Goal: Task Accomplishment & Management: Manage account settings

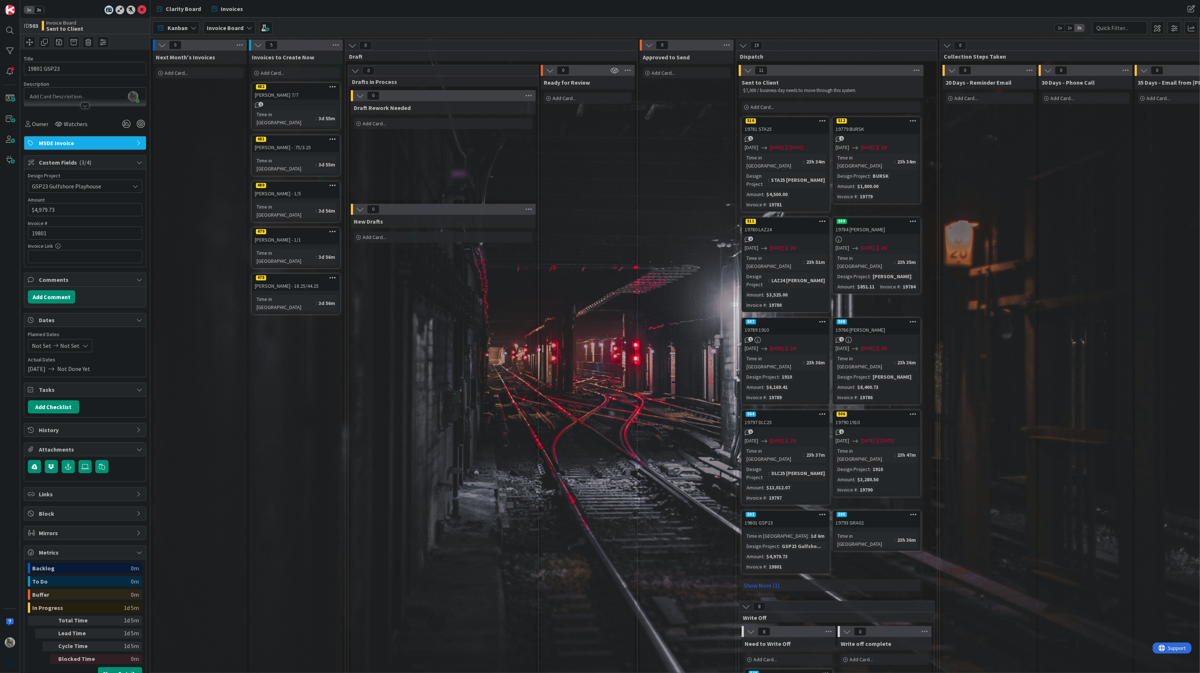
scroll to position [0, 176]
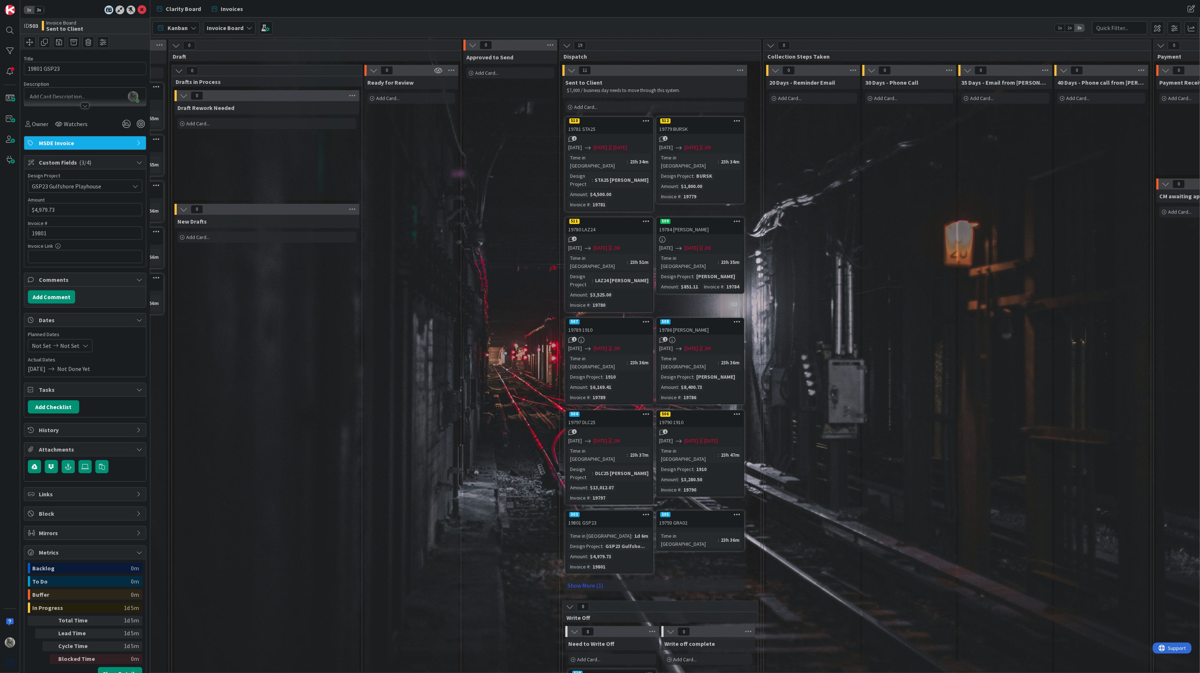
click at [585, 106] on span "Add Card..." at bounding box center [585, 107] width 23 height 7
type textarea "x"
type textarea "C"
type textarea "x"
type textarea "CO"
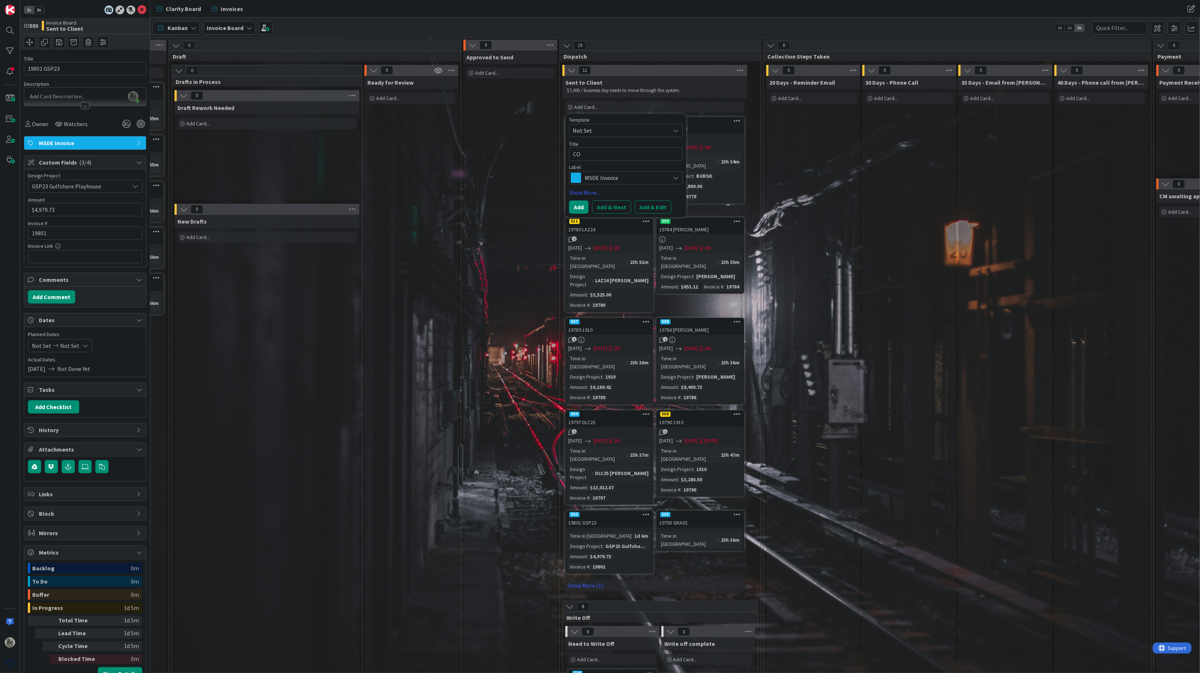
type textarea "x"
type textarea "COD"
type textarea "x"
type textarea "CO"
type textarea "x"
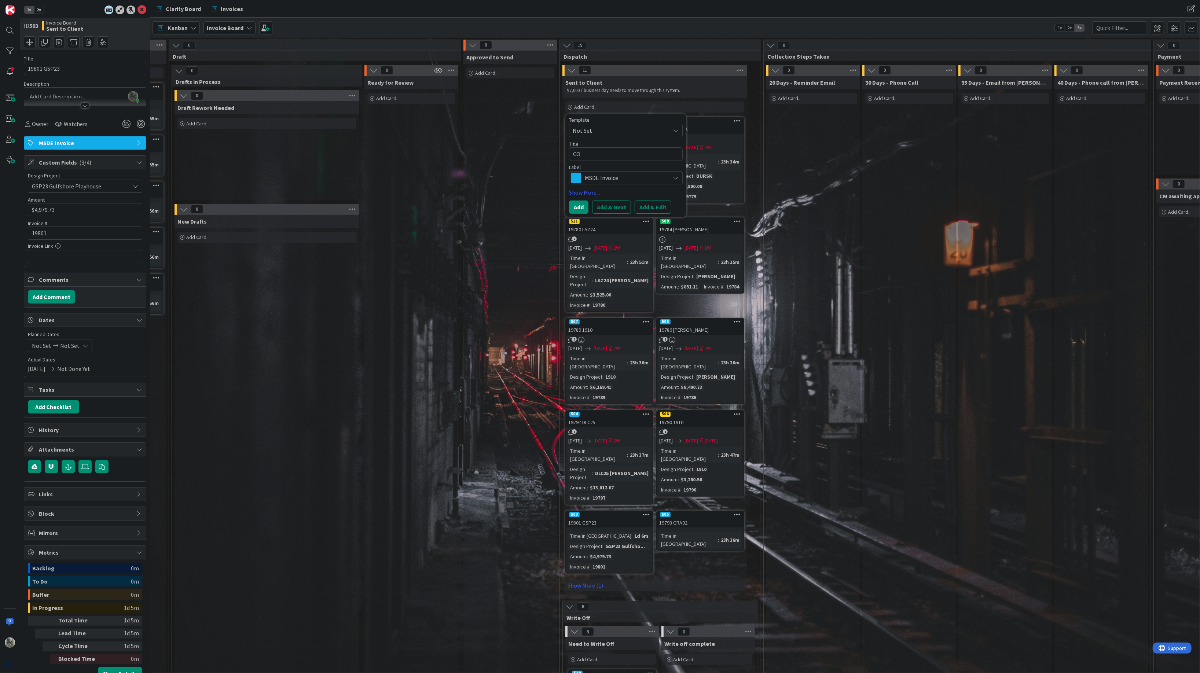
type textarea "C"
type textarea "x"
type textarea "3"
type textarea "x"
type textarea "33"
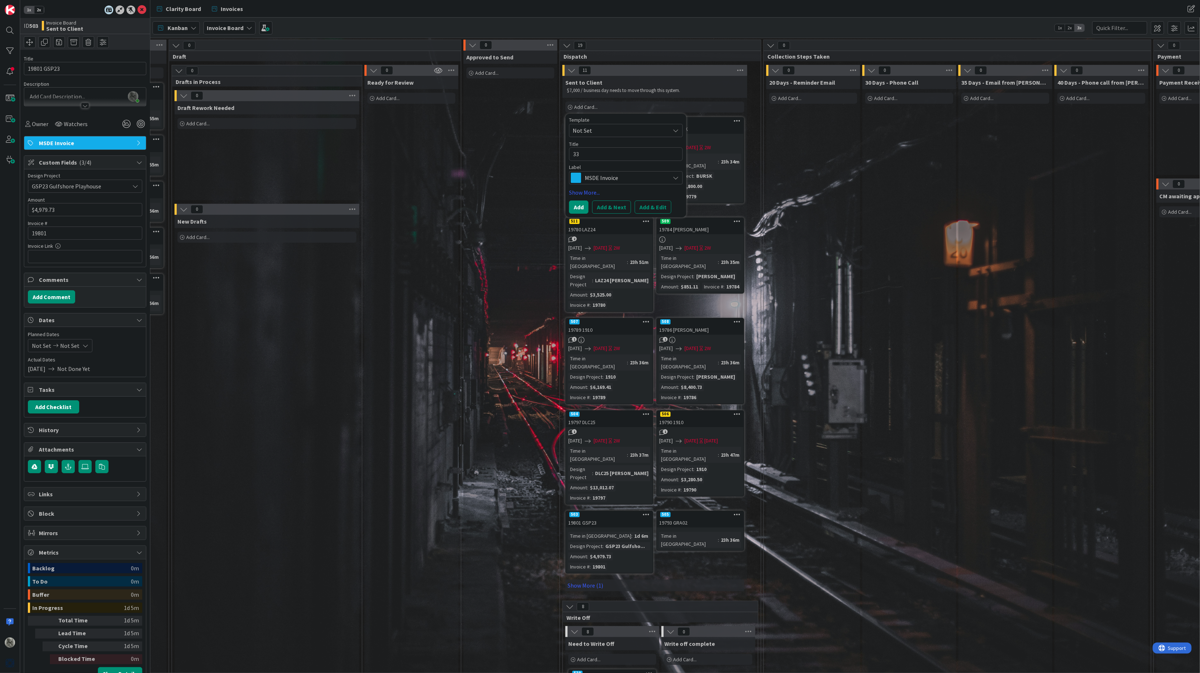
type textarea "x"
type textarea "330"
type textarea "x"
type textarea "3300"
type textarea "x"
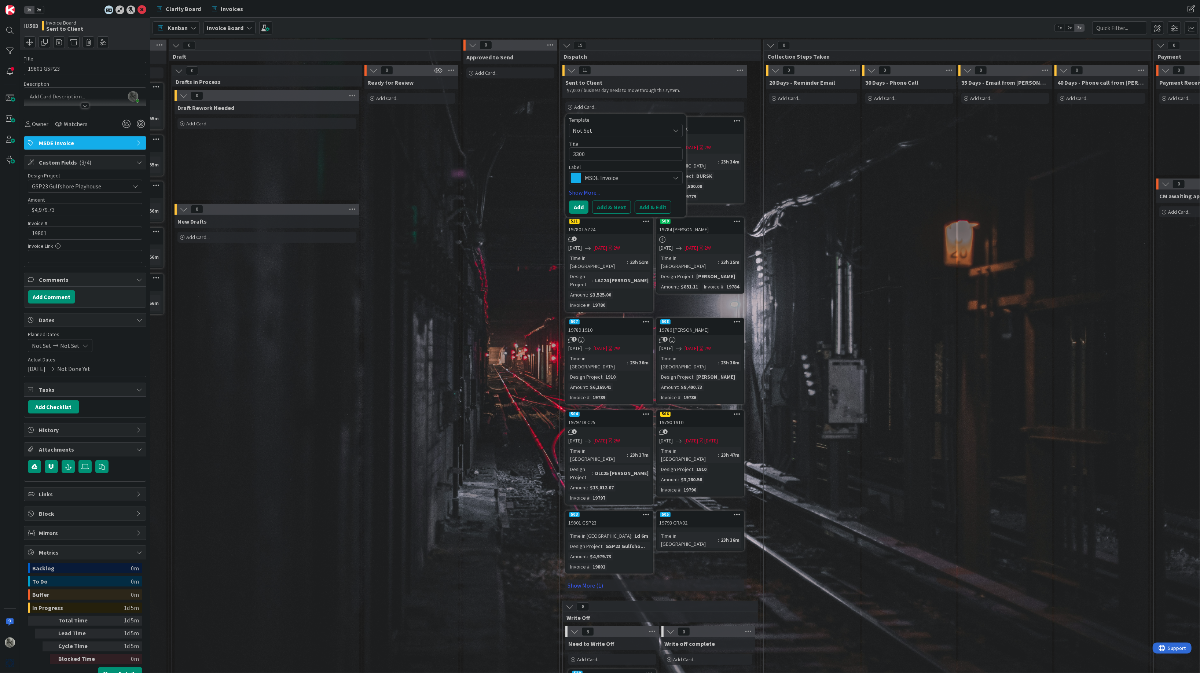
type textarea "3300"
type textarea "x"
type textarea "3300 L"
type textarea "x"
type textarea "3300 Li"
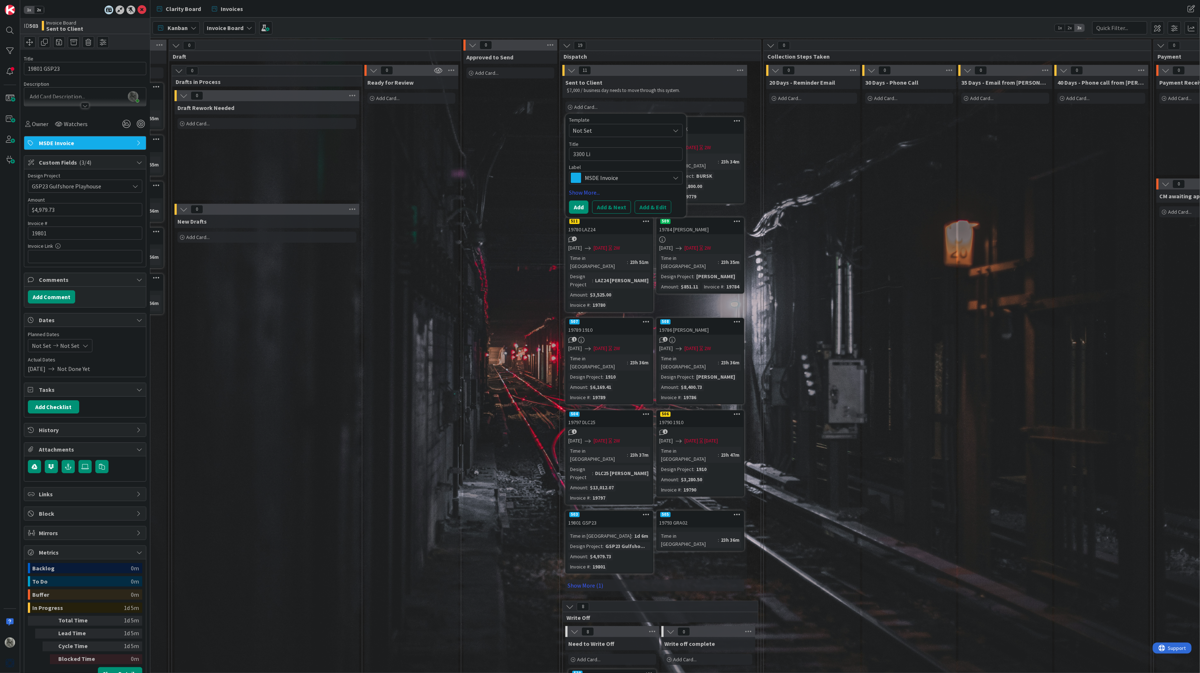
type textarea "x"
type textarea "3300 Lig"
type textarea "x"
type textarea "3300 Ligh"
type textarea "x"
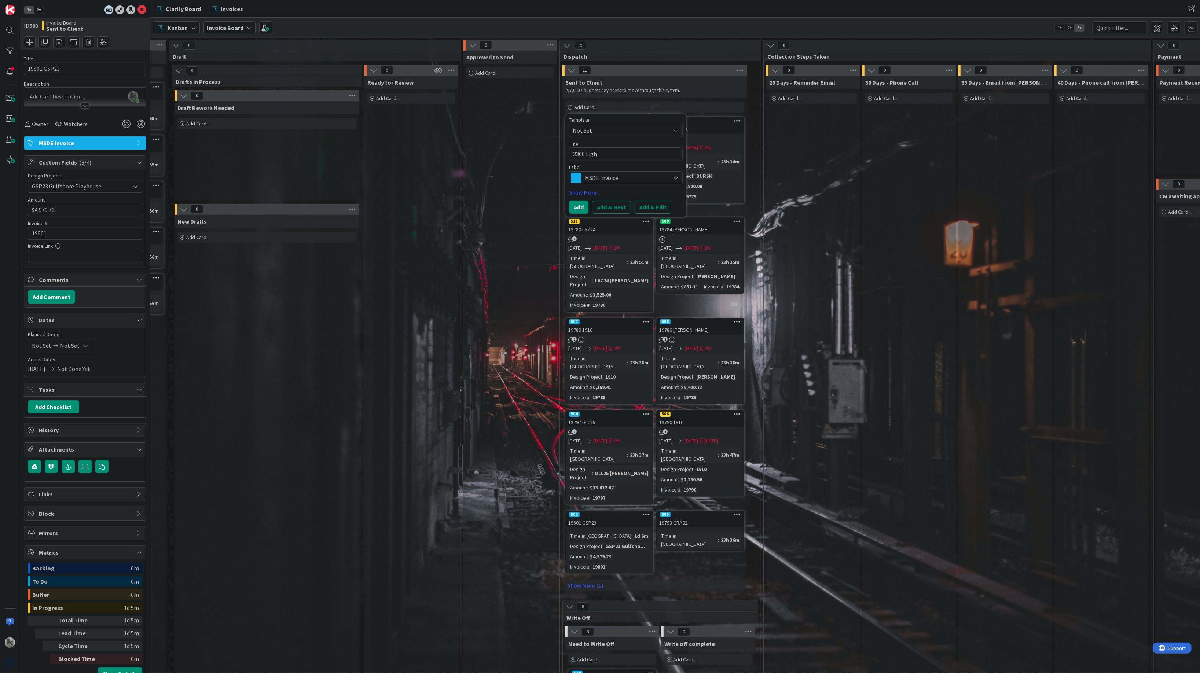
type textarea "3300 Light"
type textarea "x"
type textarea "3300 Lights"
type textarea "x"
type textarea "3300 Lights"
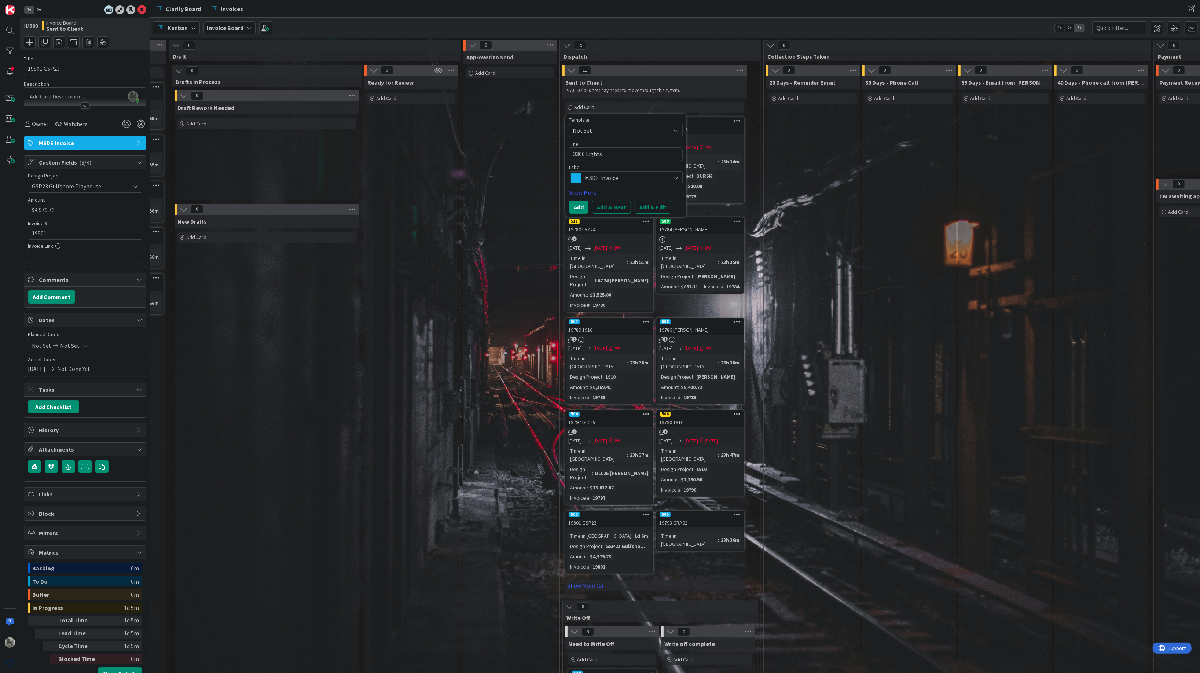
type textarea "x"
type textarea "3300 Lights a"
type textarea "x"
type textarea "3300 Lights an"
type textarea "x"
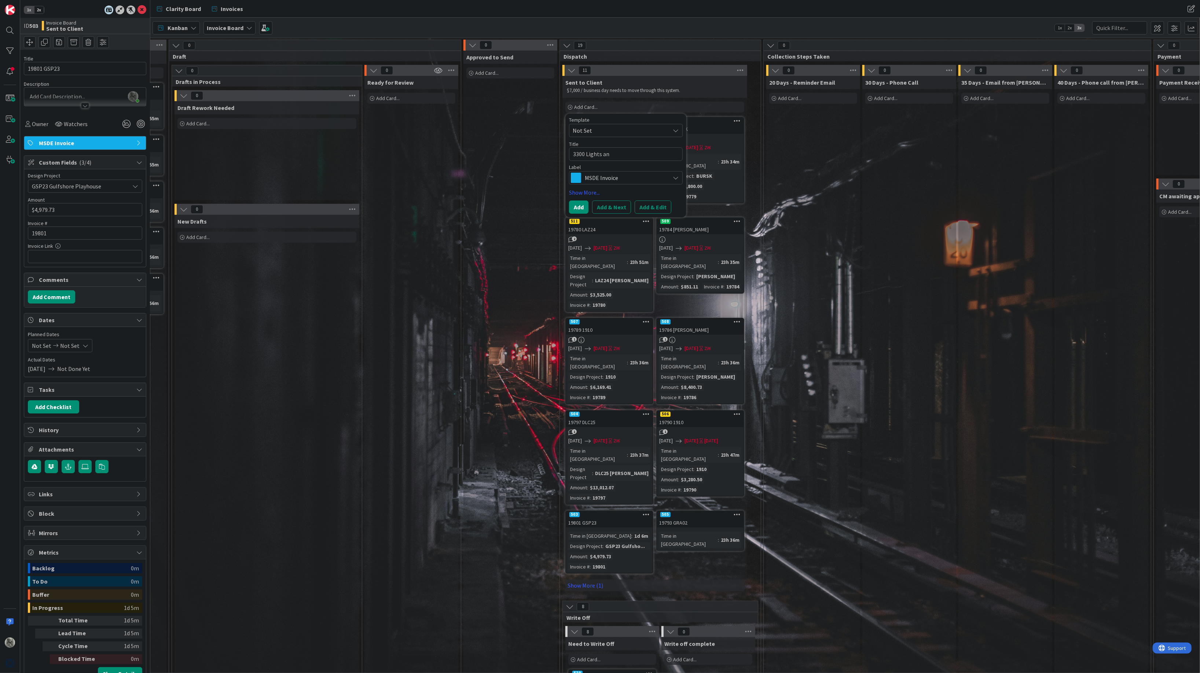
type textarea "3300 Lights and"
type textarea "x"
type textarea "3300 Lights and"
type textarea "x"
type textarea "3300 Lights and f"
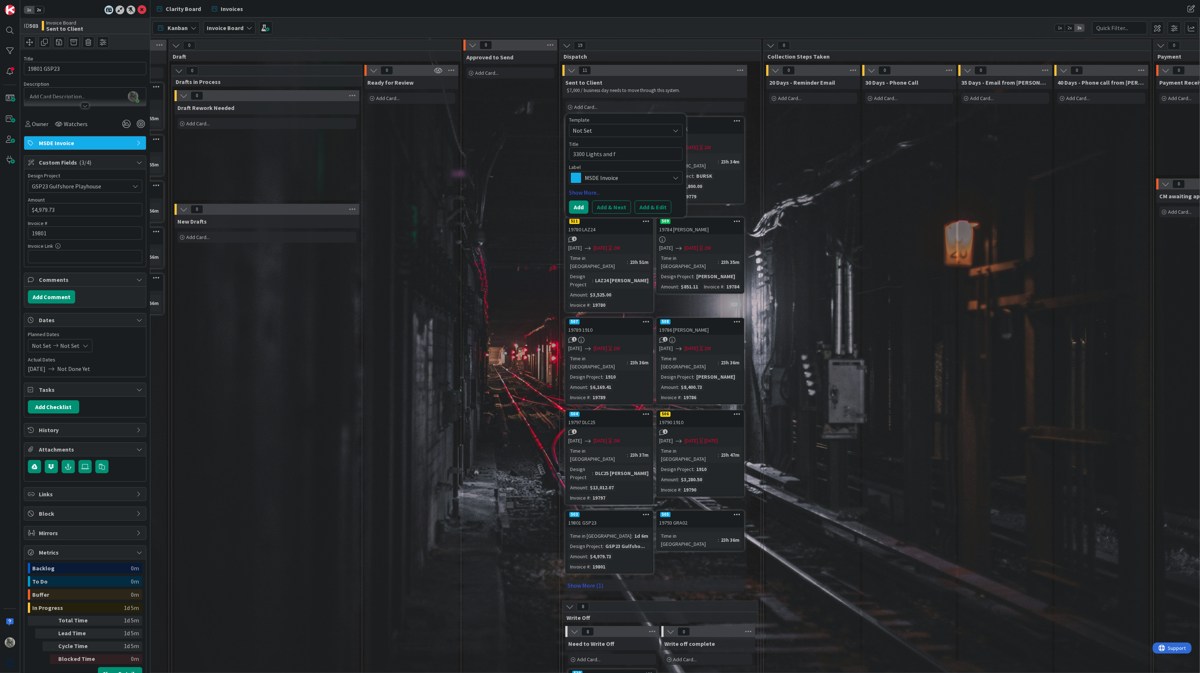
type textarea "x"
type textarea "3300 Lights and fa"
type textarea "x"
type textarea "3300 Lights and fan"
type textarea "x"
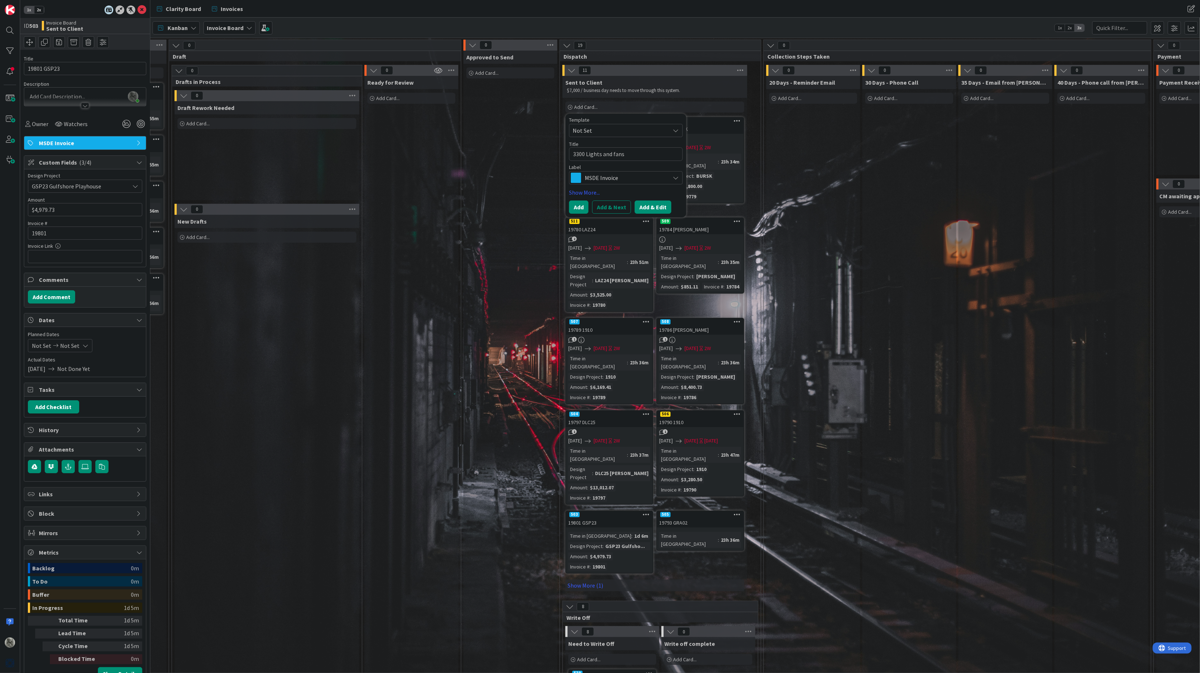
type textarea "3300 Lights and fans"
click at [652, 207] on button "Add & Edit" at bounding box center [652, 206] width 37 height 13
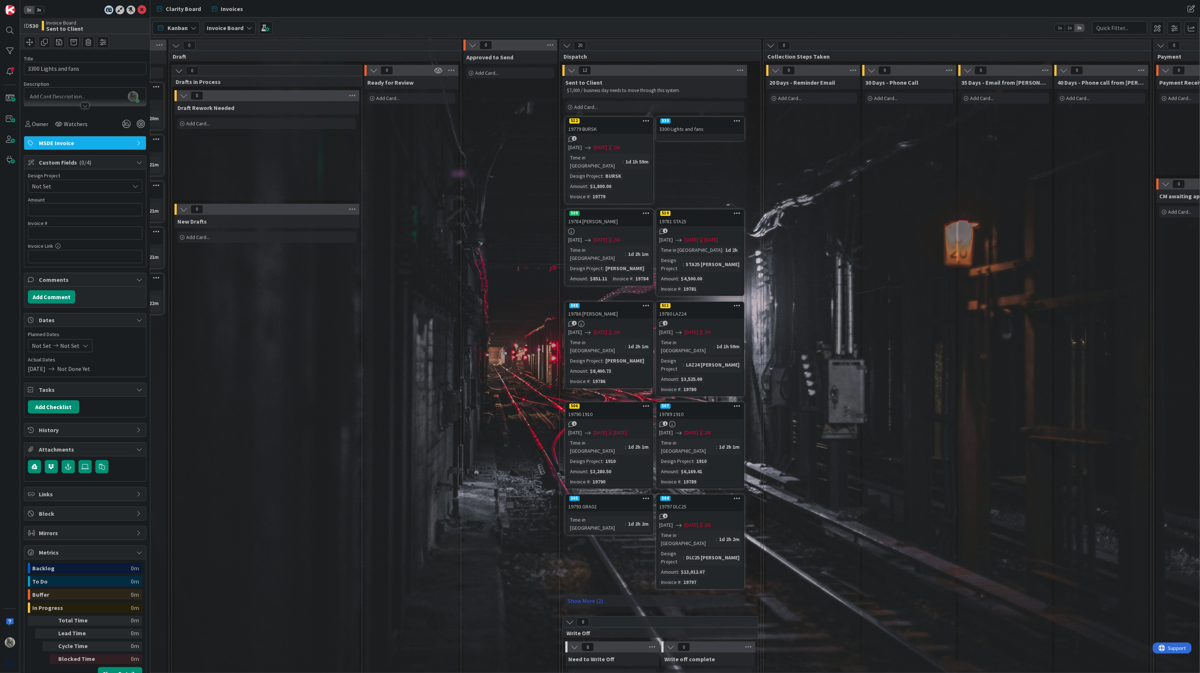
click at [70, 184] on span "Not Set" at bounding box center [79, 186] width 94 height 10
click at [75, 317] on span "COD25" at bounding box center [90, 322] width 96 height 11
click at [74, 212] on input "text" at bounding box center [85, 209] width 114 height 13
type input "$44,894.71"
type input "19806"
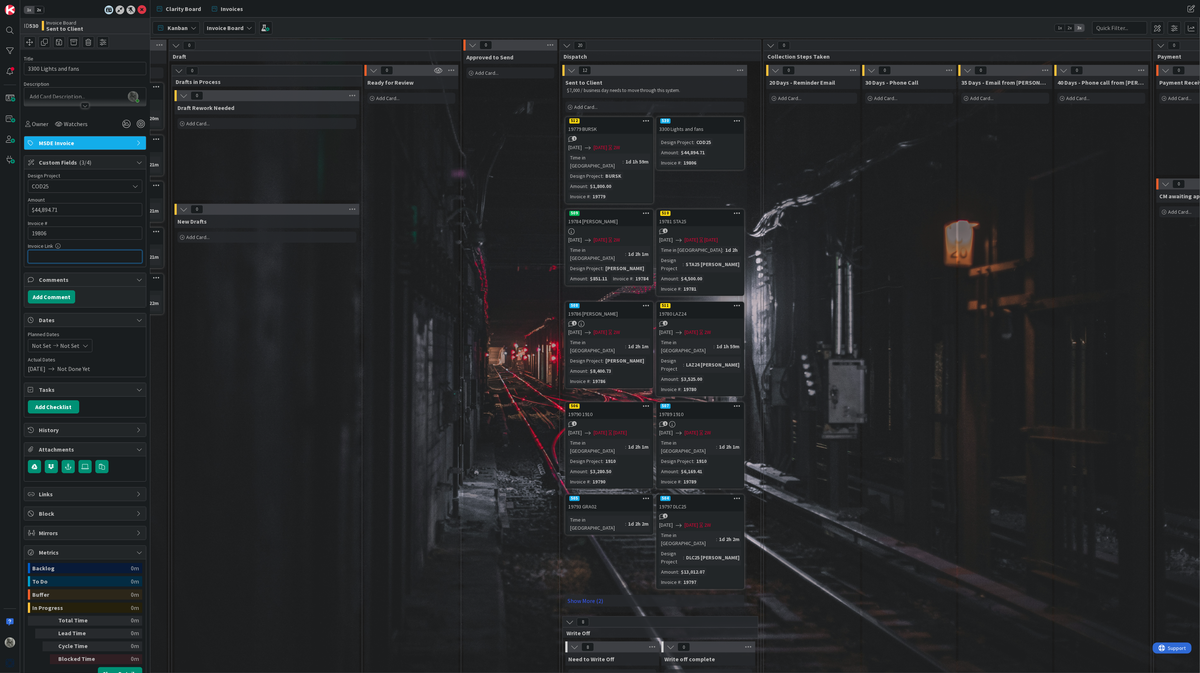
click at [58, 260] on input "text" at bounding box center [85, 256] width 114 height 13
paste input "[URL][DOMAIN_NAME]"
type input "[URL][DOMAIN_NAME]"
click at [60, 296] on button "Add Comment" at bounding box center [51, 296] width 47 height 13
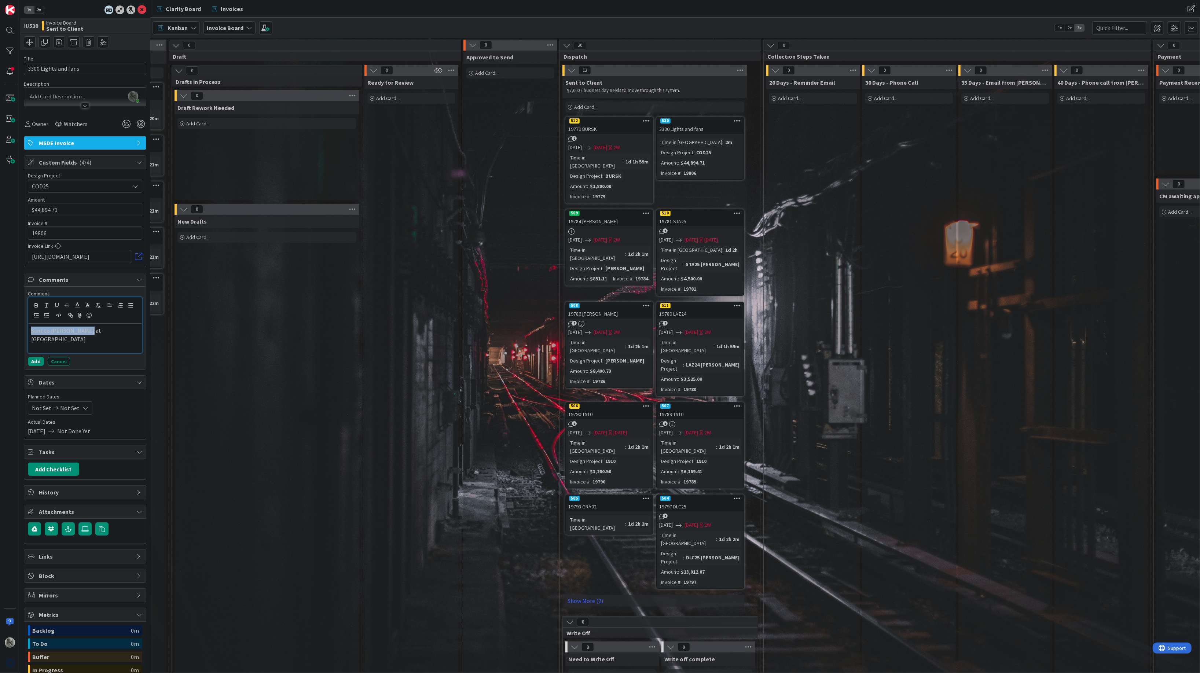
drag, startPoint x: 107, startPoint y: 333, endPoint x: 18, endPoint y: 324, distance: 89.5
click at [18, 324] on div "1x 2x ID 530 Invoice Board Sent to Client Title 20 / 128 3300 Lights and fans D…" at bounding box center [75, 336] width 150 height 673
click at [96, 332] on p "Sent to [PERSON_NAME] at [GEOGRAPHIC_DATA]" at bounding box center [85, 335] width 108 height 16
drag, startPoint x: 114, startPoint y: 332, endPoint x: 22, endPoint y: 327, distance: 91.4
click at [22, 327] on div "1x 2x ID 530 Invoice Board Sent to Client Title 20 / 128 3300 Lights and fans D…" at bounding box center [85, 336] width 130 height 673
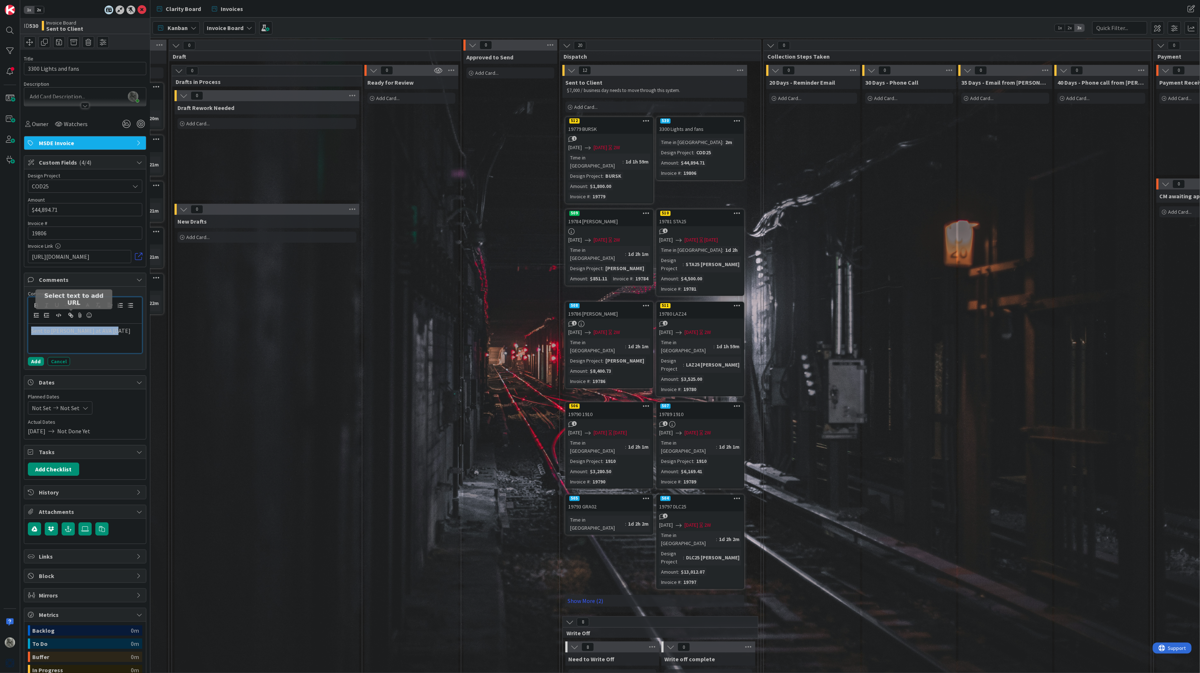
click at [70, 314] on icon "button" at bounding box center [70, 314] width 3 height 3
paste input "[URL][DOMAIN_NAME]"
type input "[URL][DOMAIN_NAME]"
click at [118, 345] on link at bounding box center [113, 344] width 17 height 5
click at [118, 345] on div "Sent to [PERSON_NAME] at AVA [DATE]" at bounding box center [85, 338] width 114 height 29
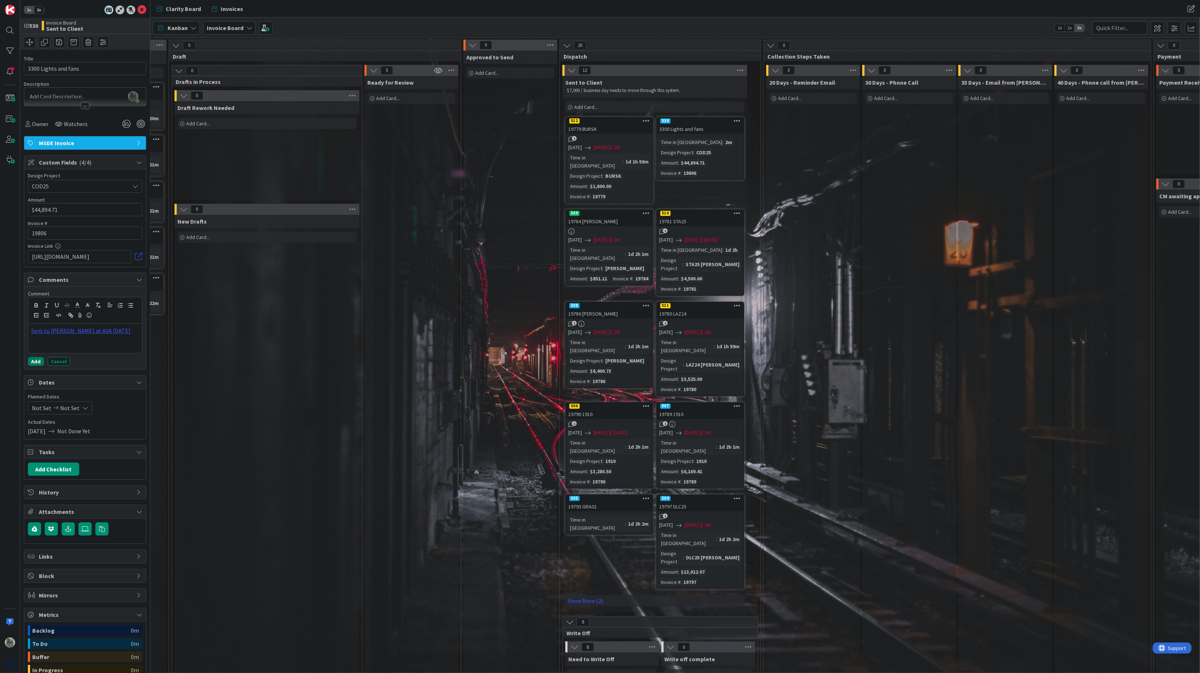
click at [35, 361] on button "Add" at bounding box center [36, 361] width 16 height 9
